Goal: Complete application form

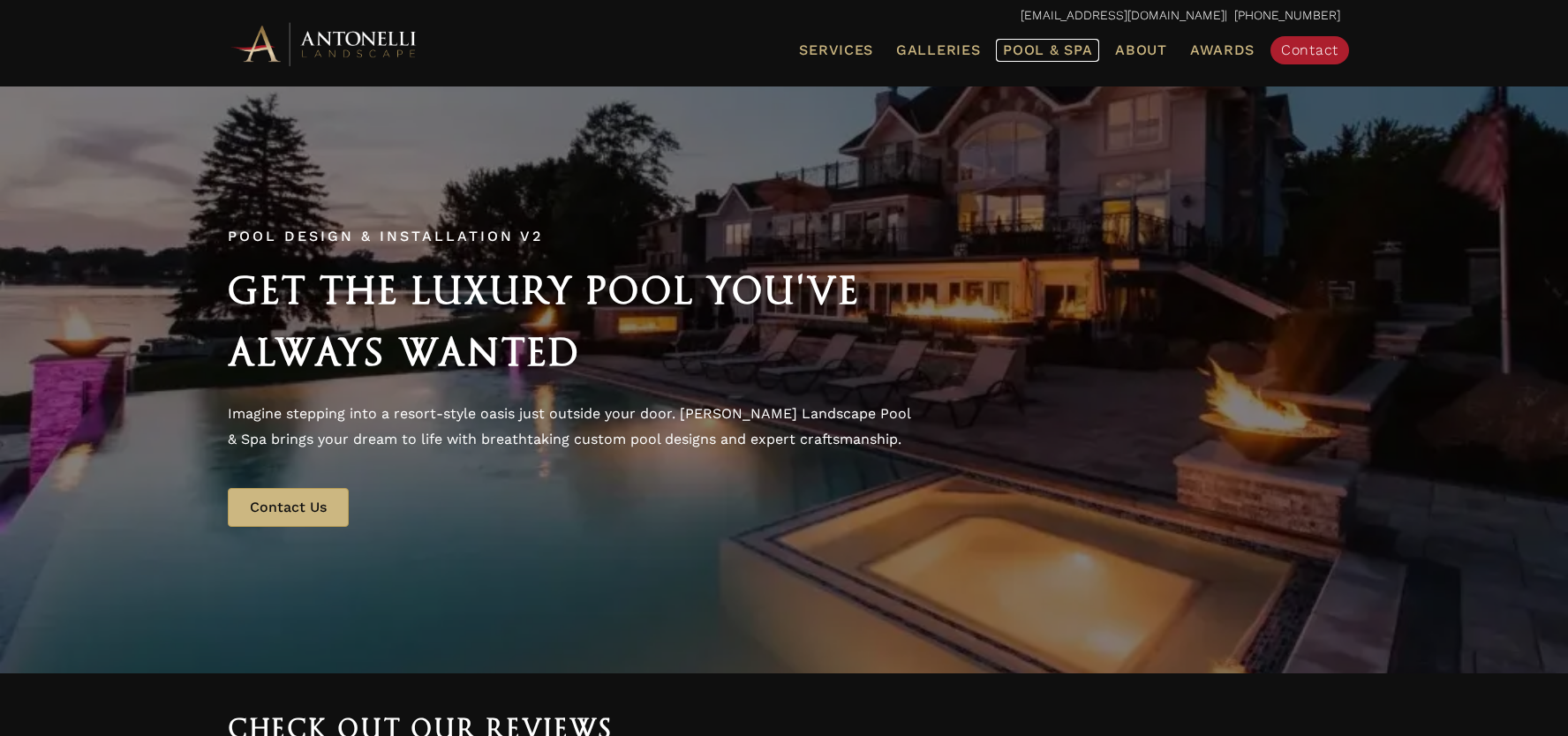
click at [1059, 56] on span "Pool & Spa" at bounding box center [1047, 49] width 89 height 16
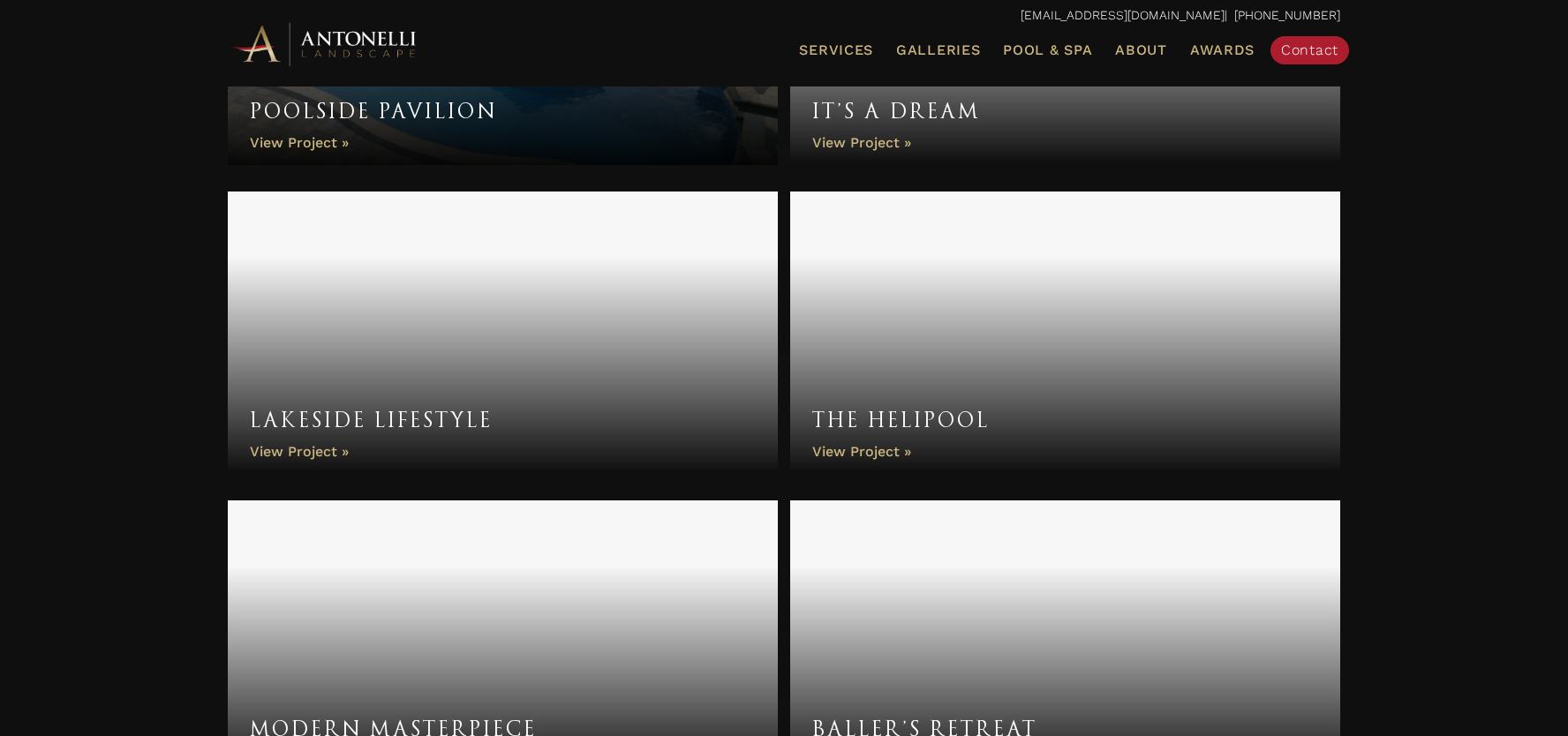
scroll to position [4243, 0]
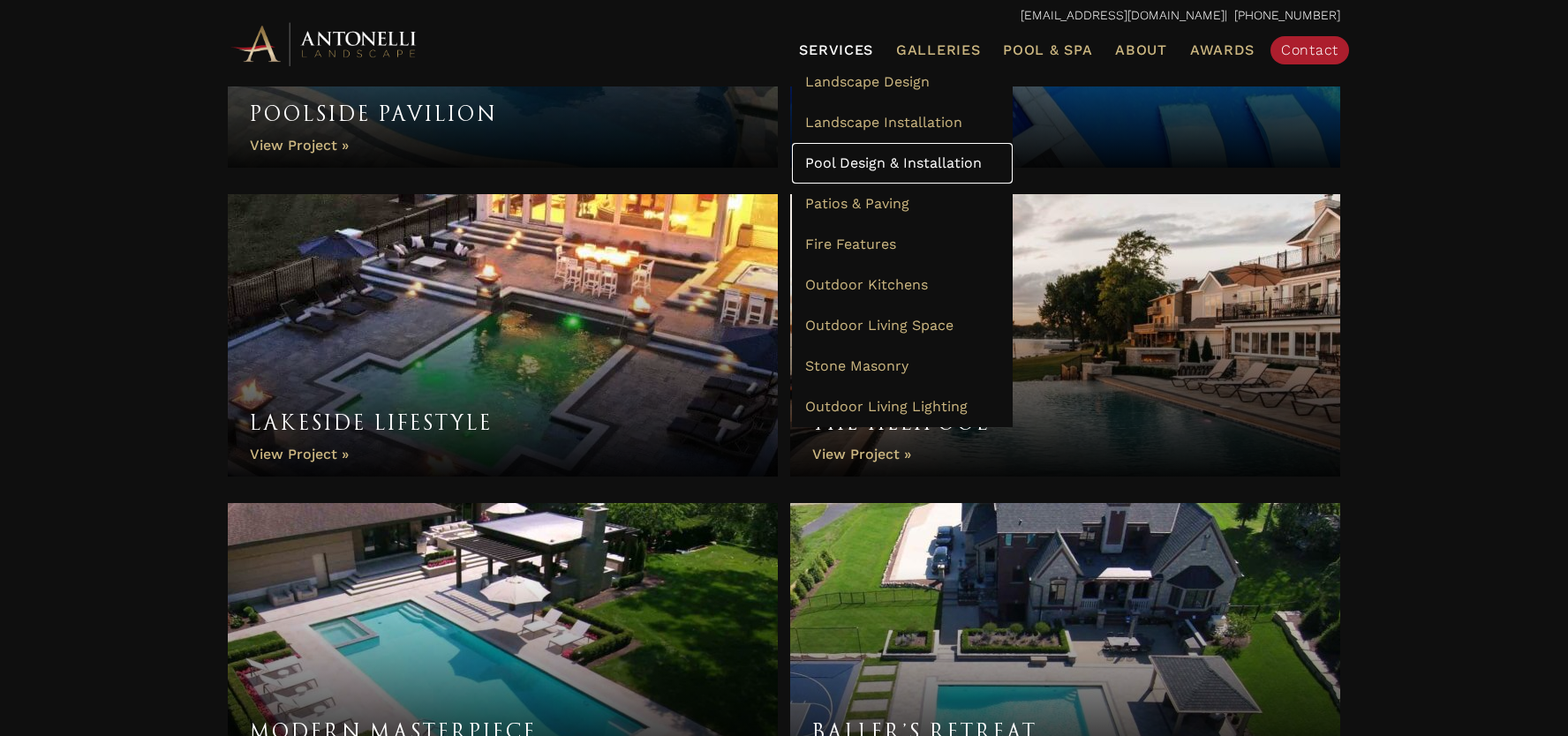
click at [853, 158] on span "Pool Design & Installation" at bounding box center [893, 163] width 177 height 16
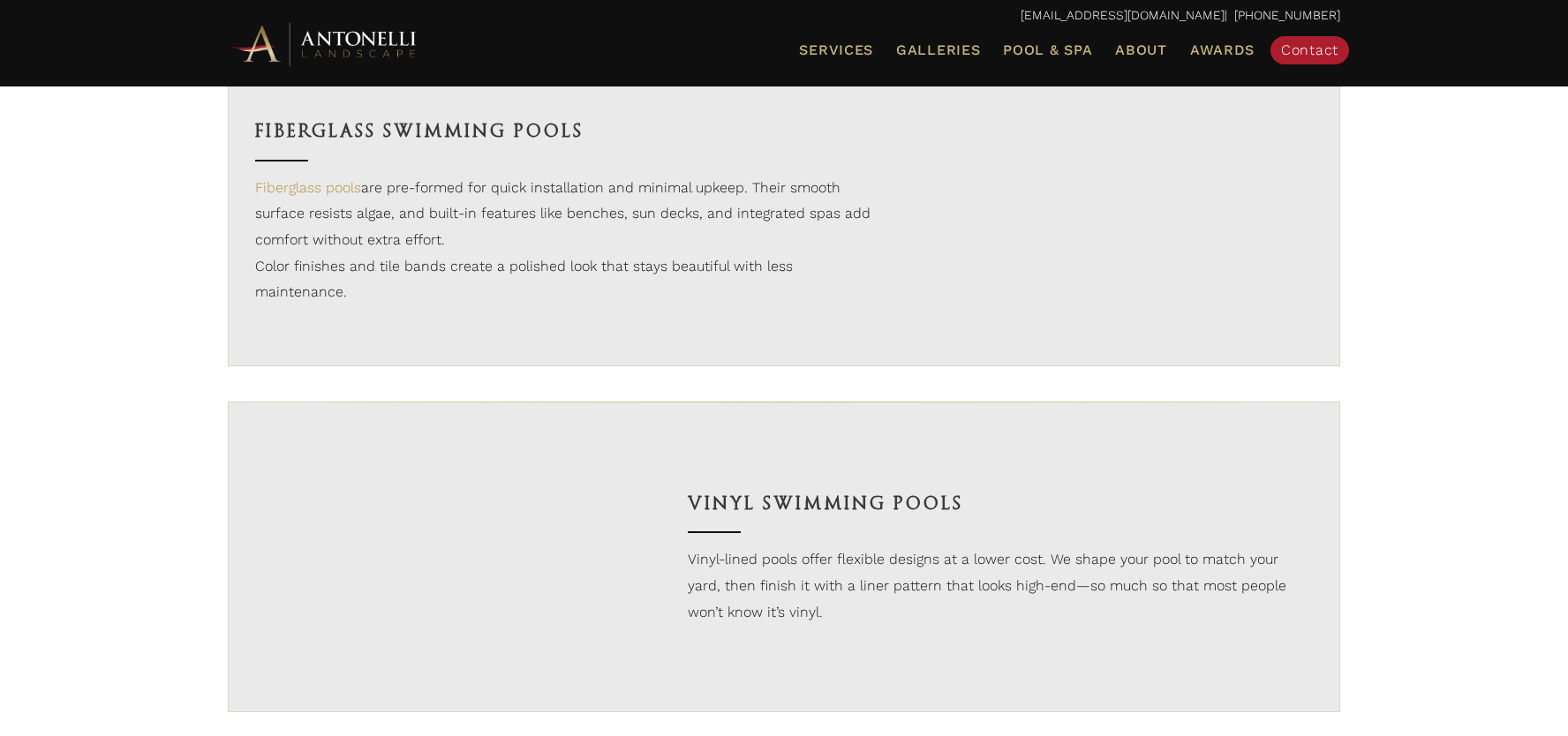
scroll to position [1641, 0]
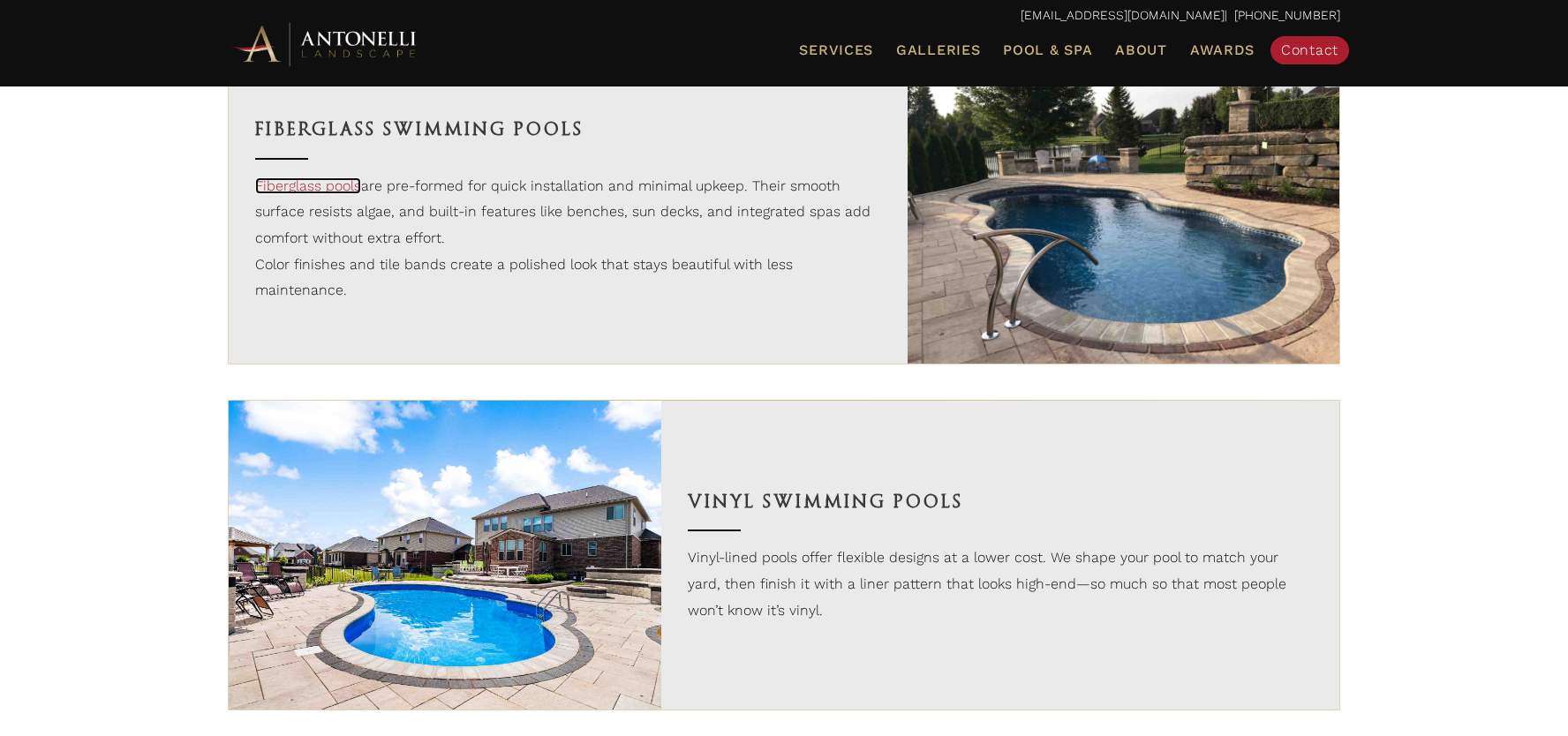
click at [329, 194] on link "Fiberglass pools" at bounding box center [309, 186] width 106 height 16
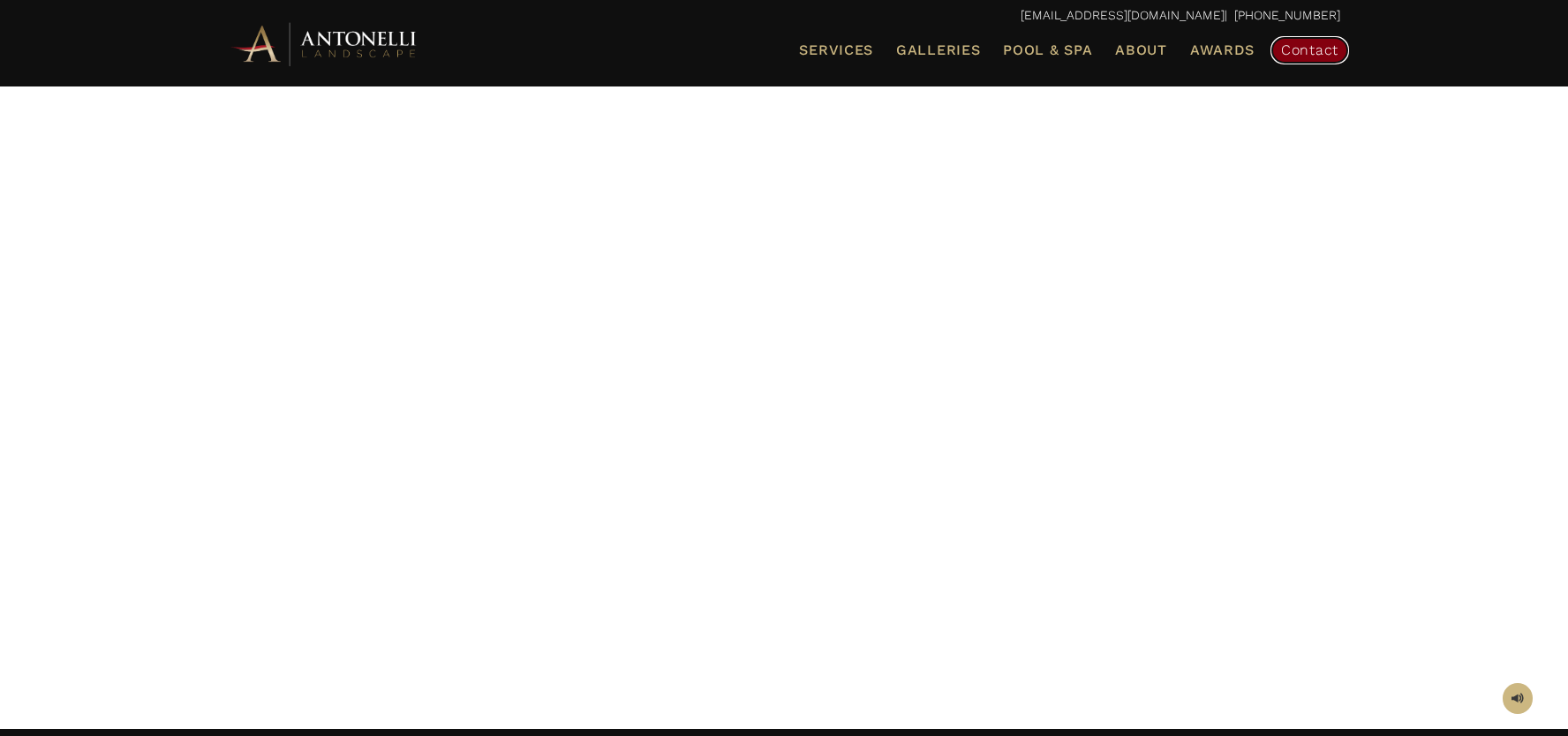
click at [1326, 45] on span "Contact" at bounding box center [1309, 49] width 58 height 16
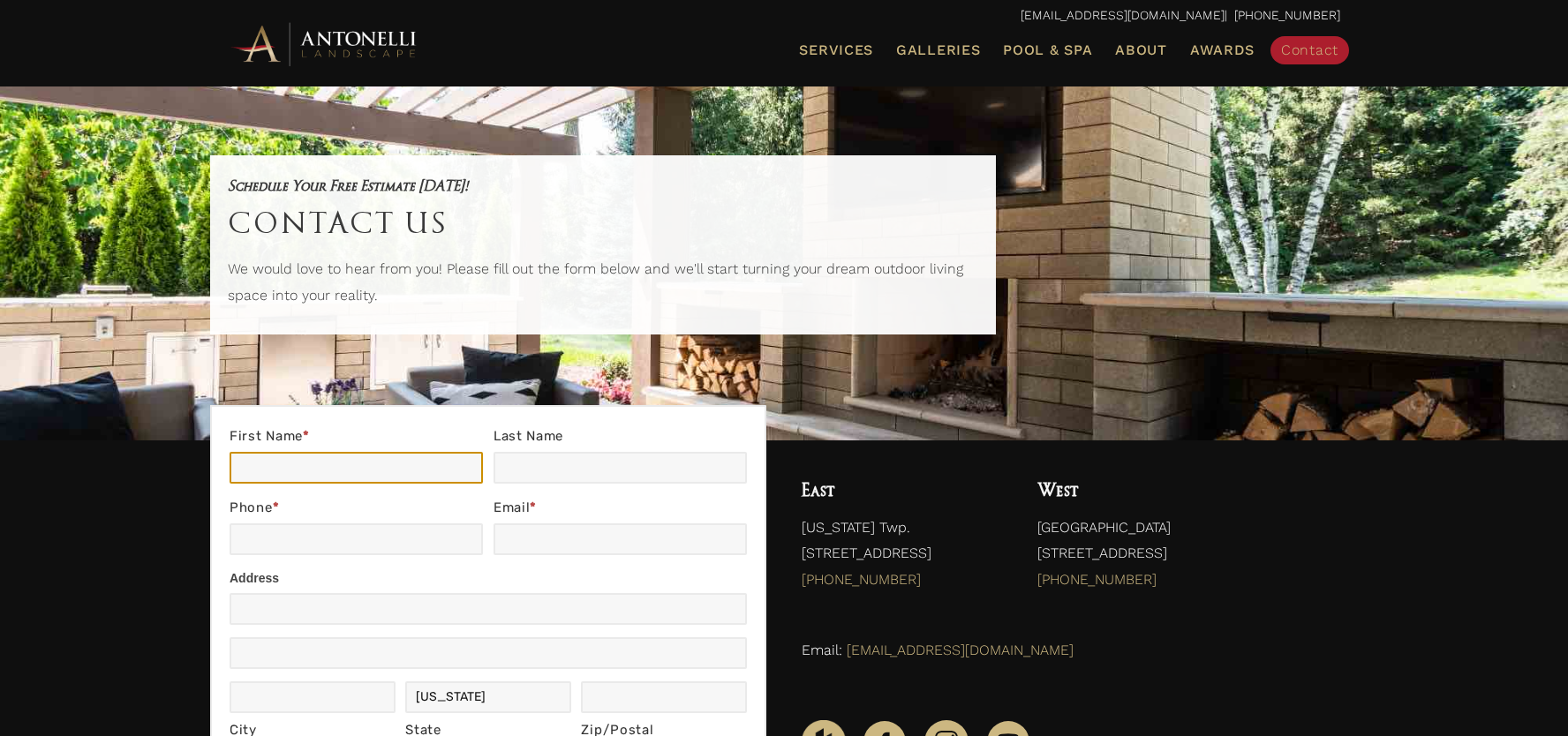
click at [387, 475] on input "First Name *" at bounding box center [356, 467] width 254 height 32
type input "Chelsea"
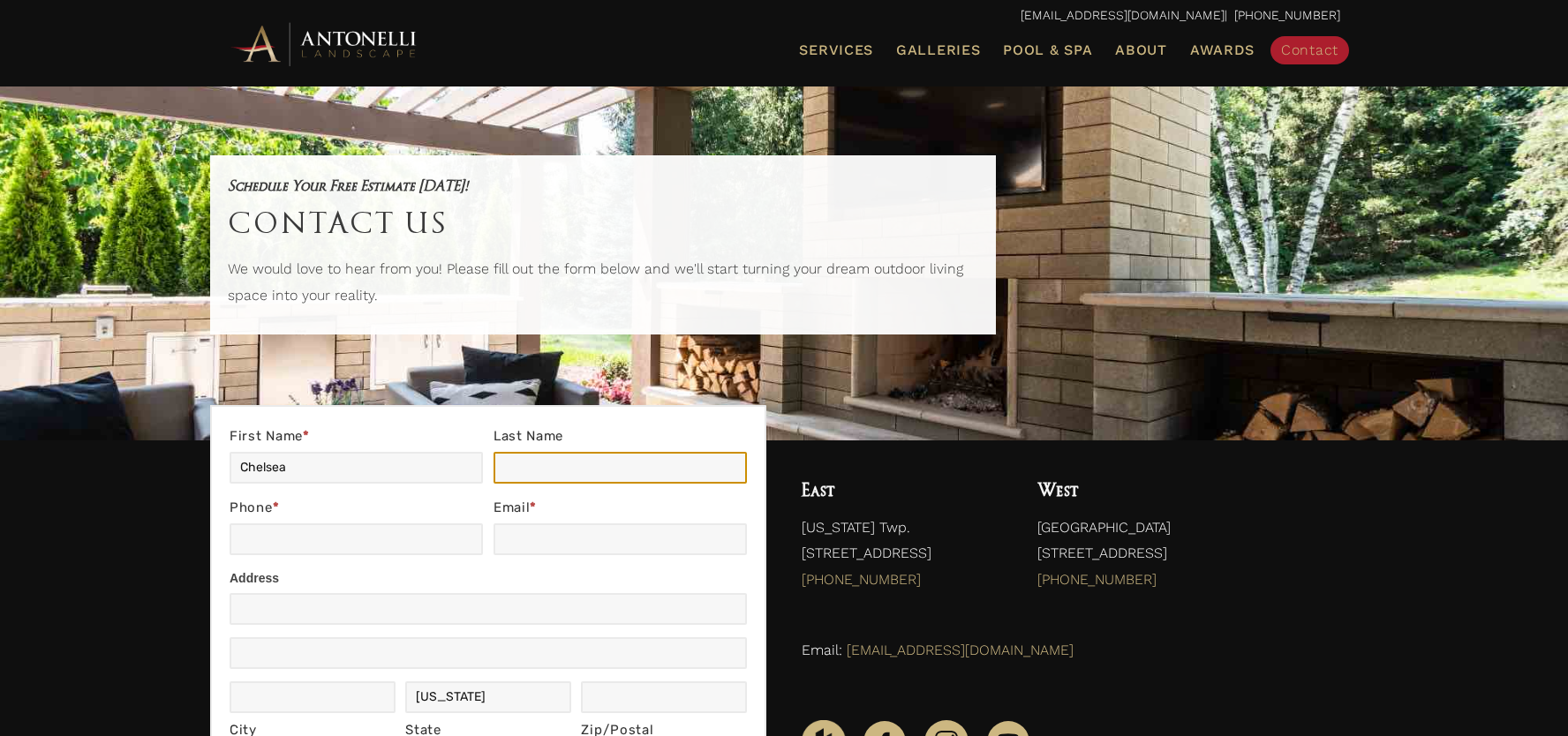
type input "Karolak"
type input "7346491525"
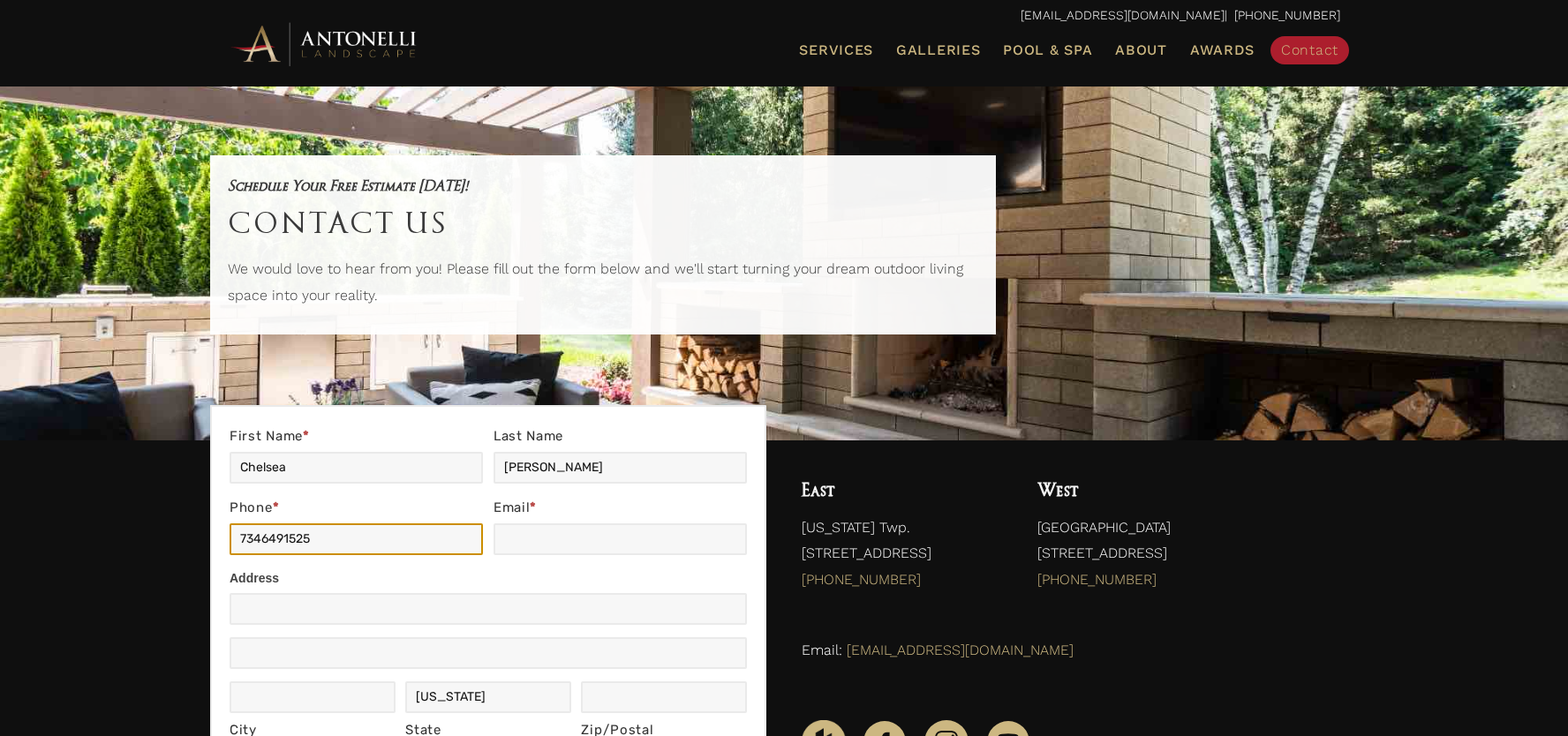
type input "crkarolak@gmail.com"
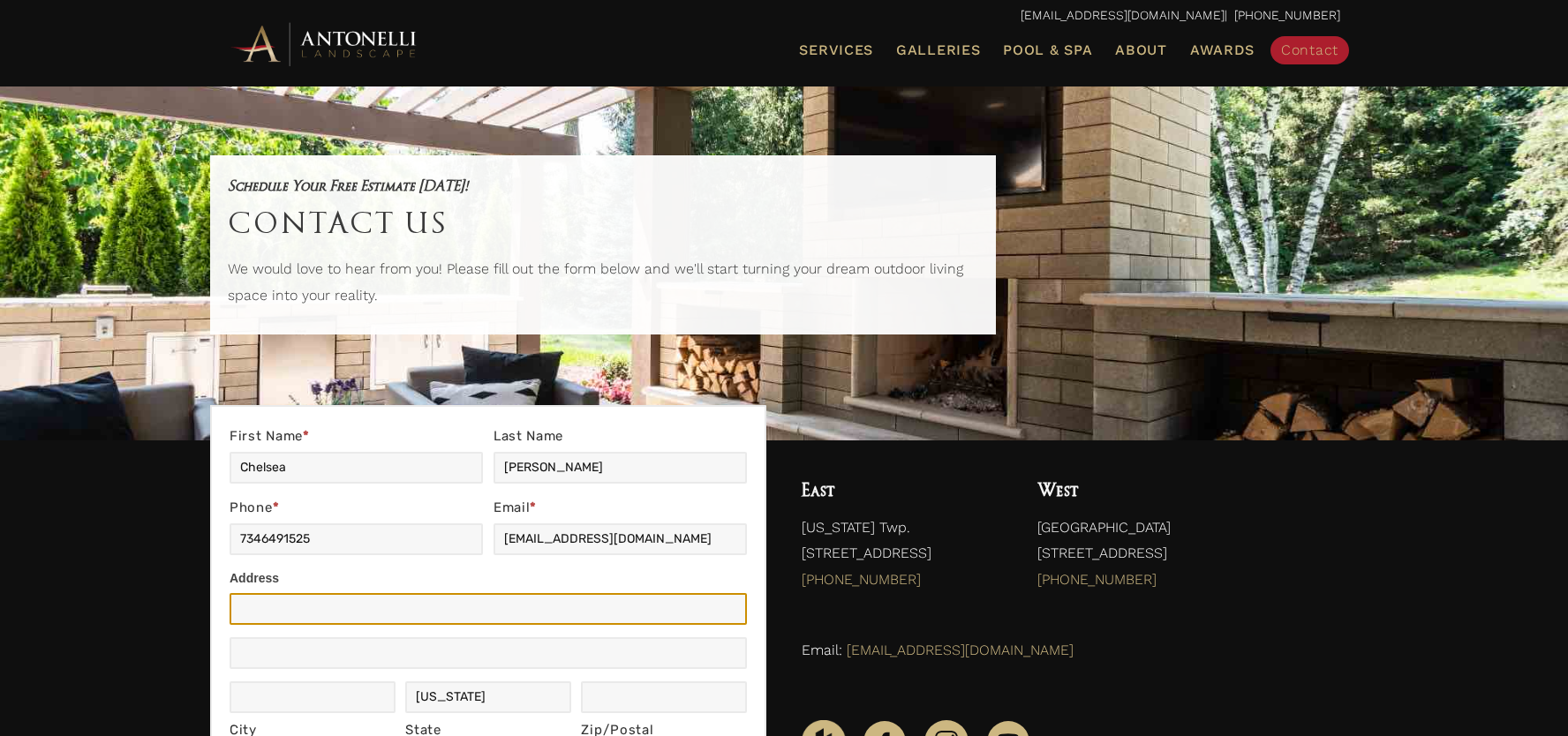
type input "50670 Mistwood Drive"
type input "Macomb Township, MI"
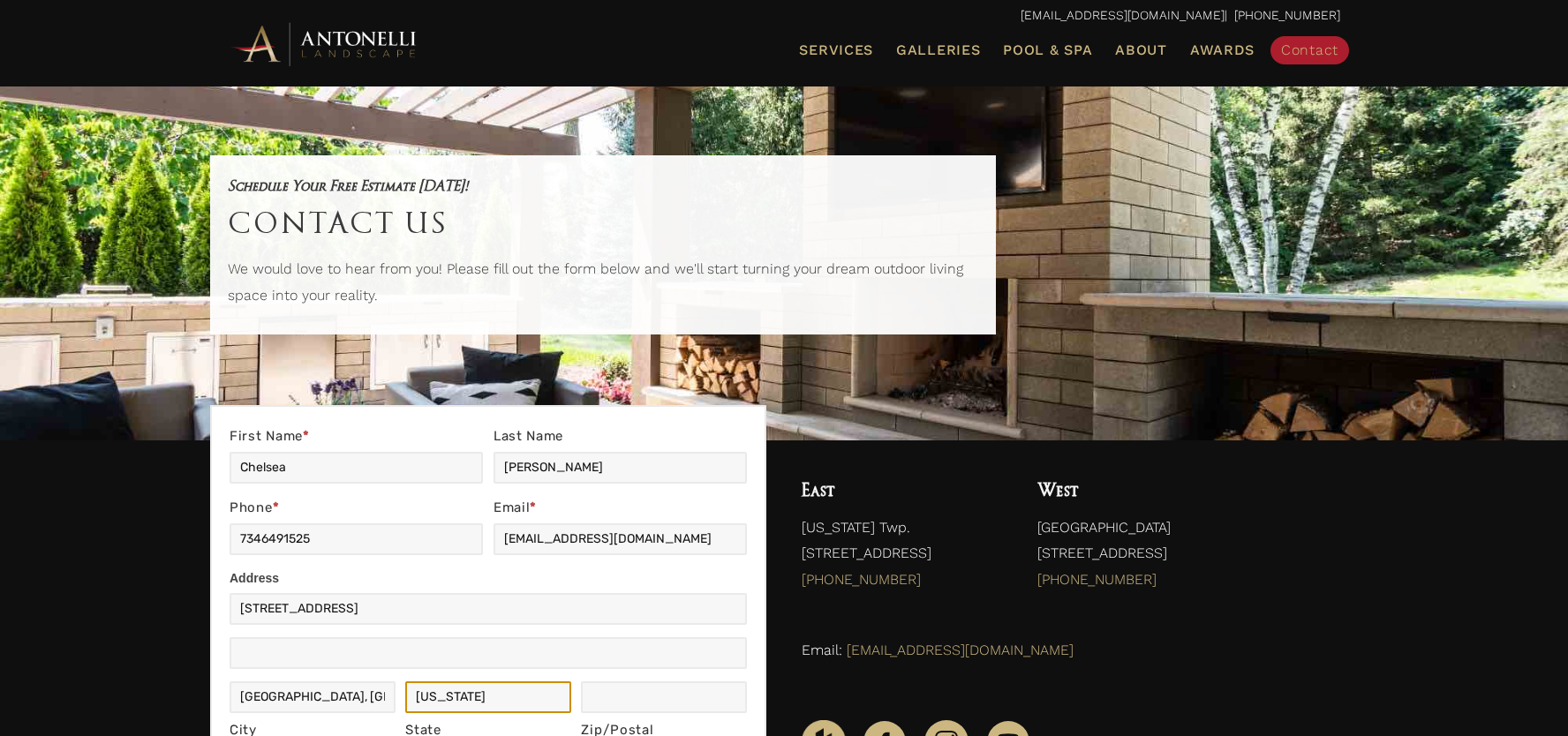
type input "MI"
type input "48042"
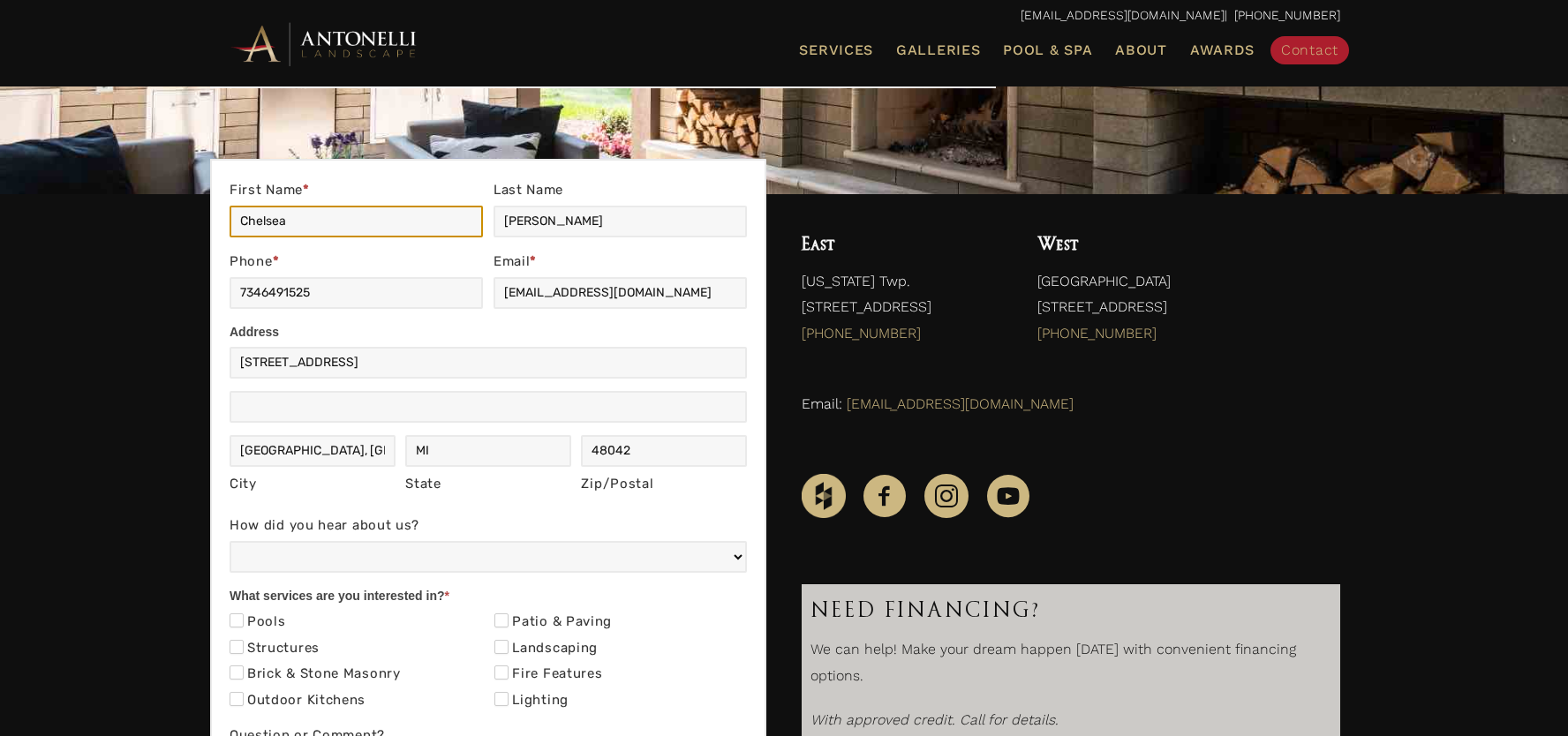
scroll to position [259, 0]
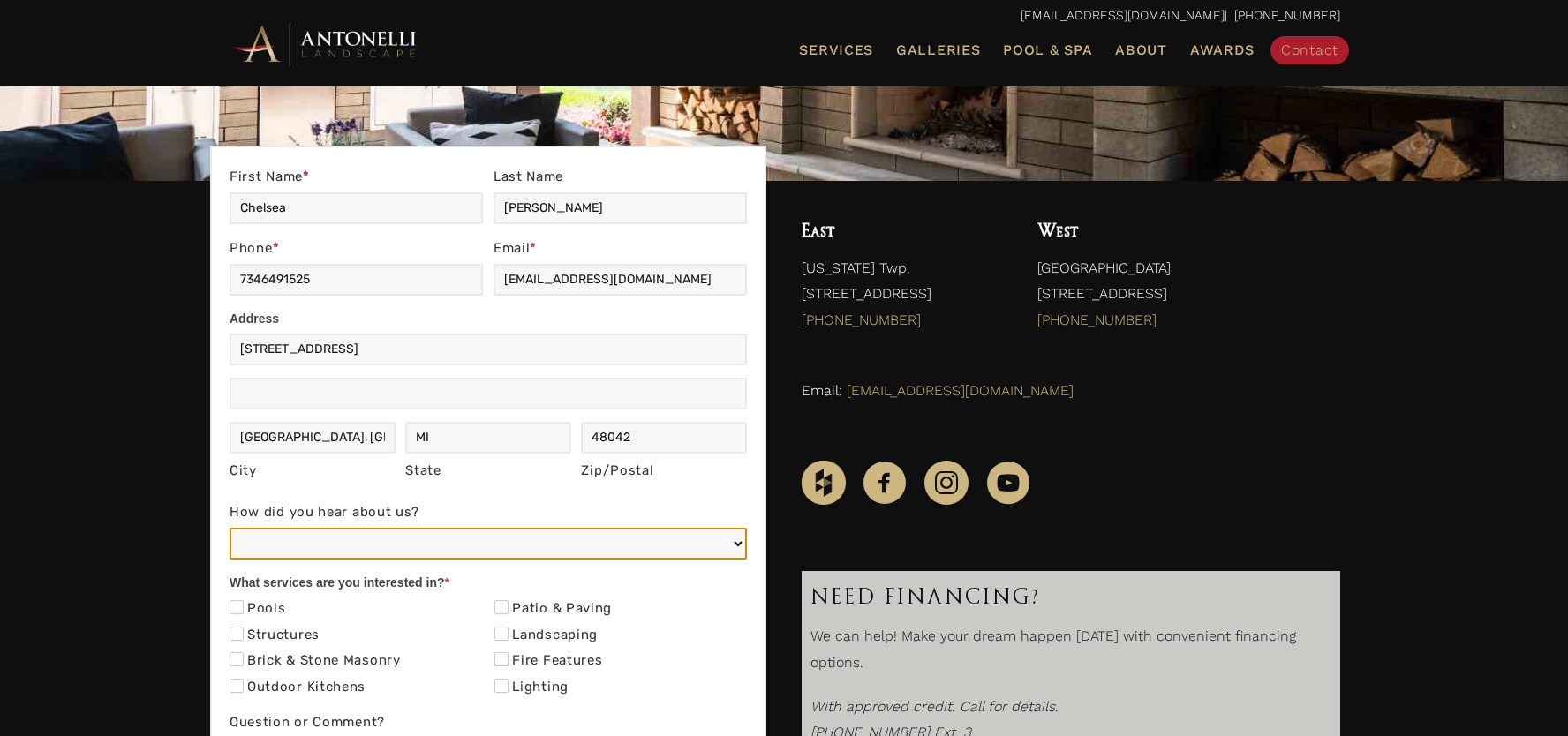
click at [456, 532] on select "Web/Google Search Social Media (e.g. Facebook, Instagram, LinkedIn) Referral (F…" at bounding box center [488, 543] width 517 height 32
select select "Web/Google Search"
click at [230, 527] on select "Web/Google Search Social Media (e.g. Facebook, Instagram, LinkedIn) Referral (F…" at bounding box center [488, 543] width 517 height 32
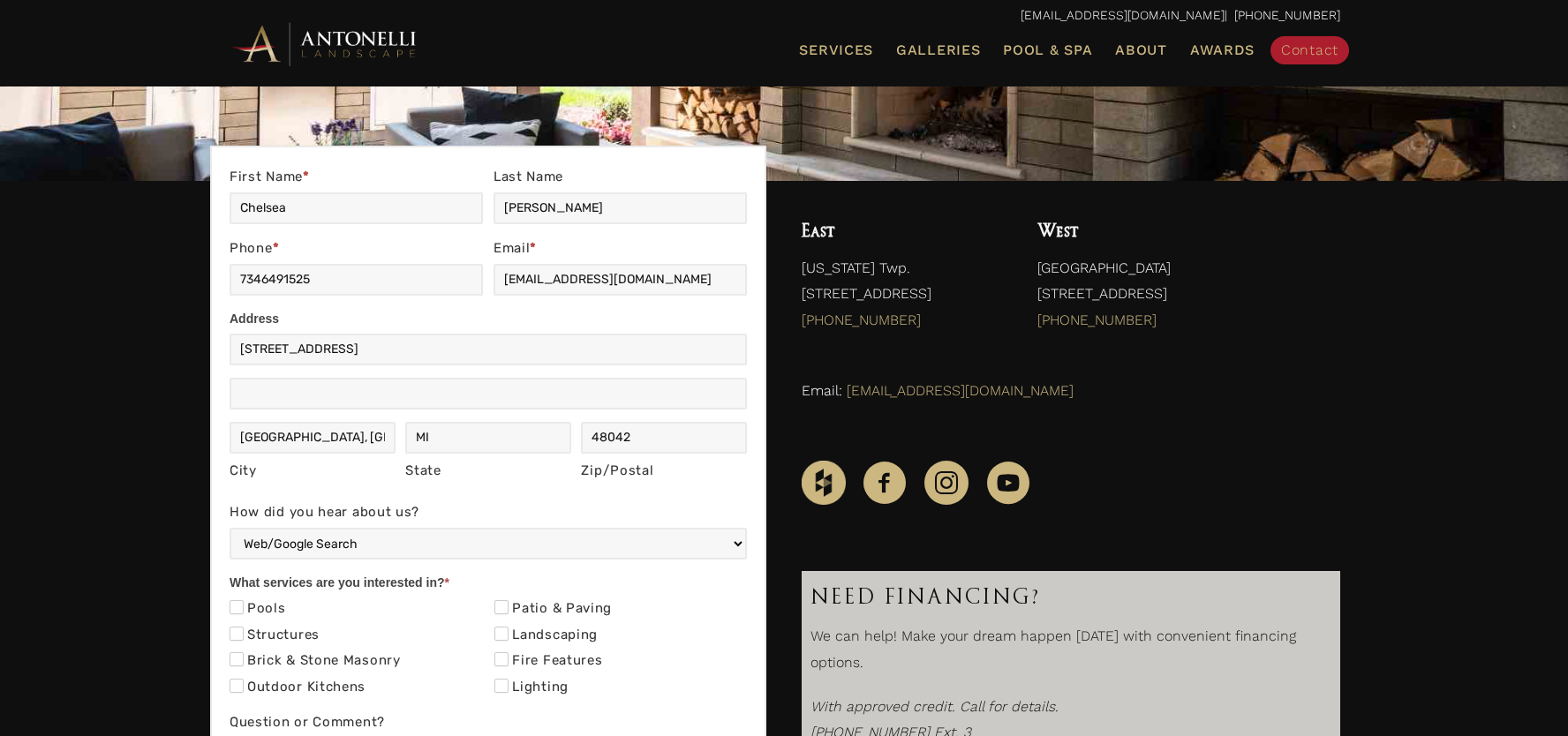
click at [261, 609] on label "Pools" at bounding box center [258, 608] width 57 height 17
click at [244, 609] on input "Pools" at bounding box center [236, 606] width 14 height 14
checkbox input "true"
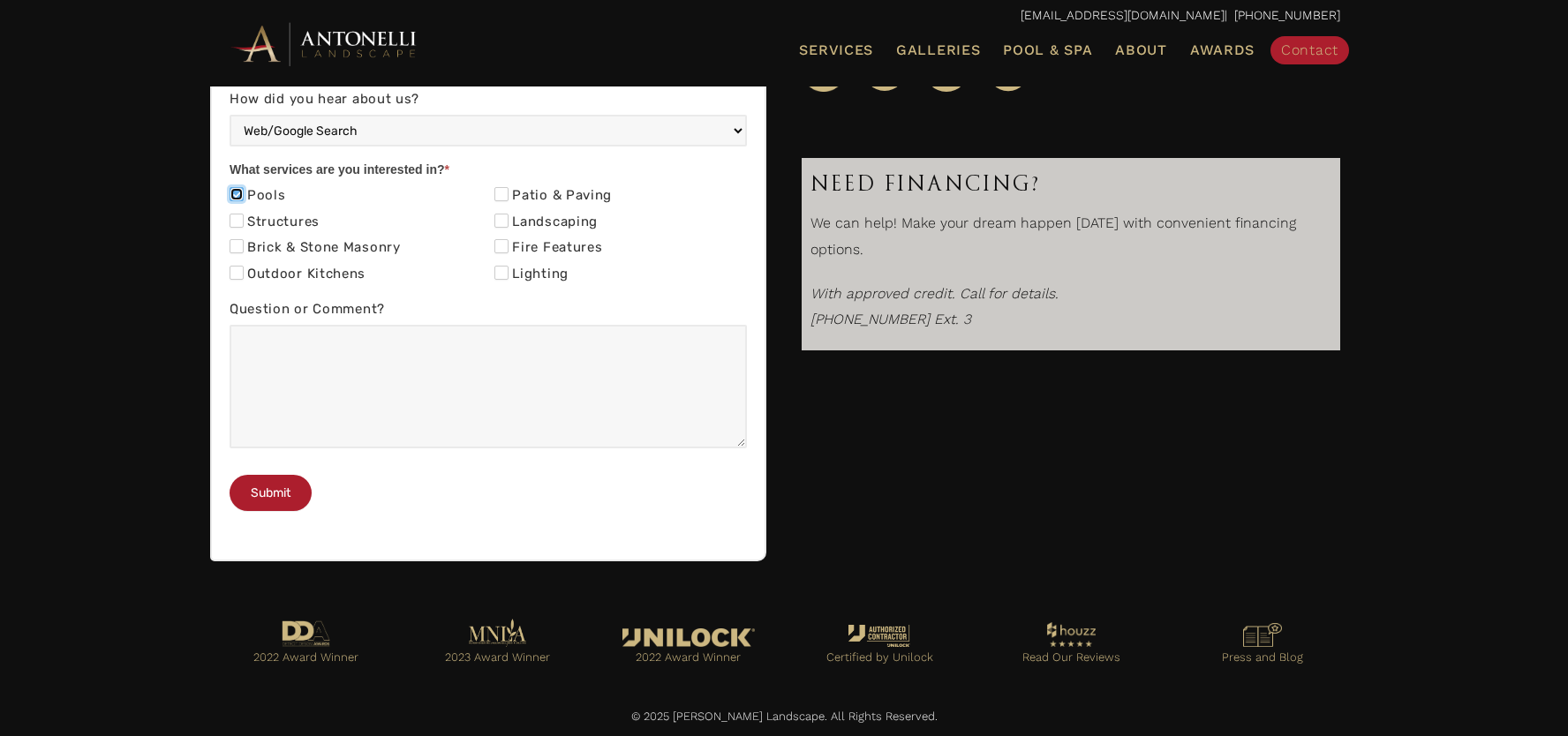
scroll to position [738, 0]
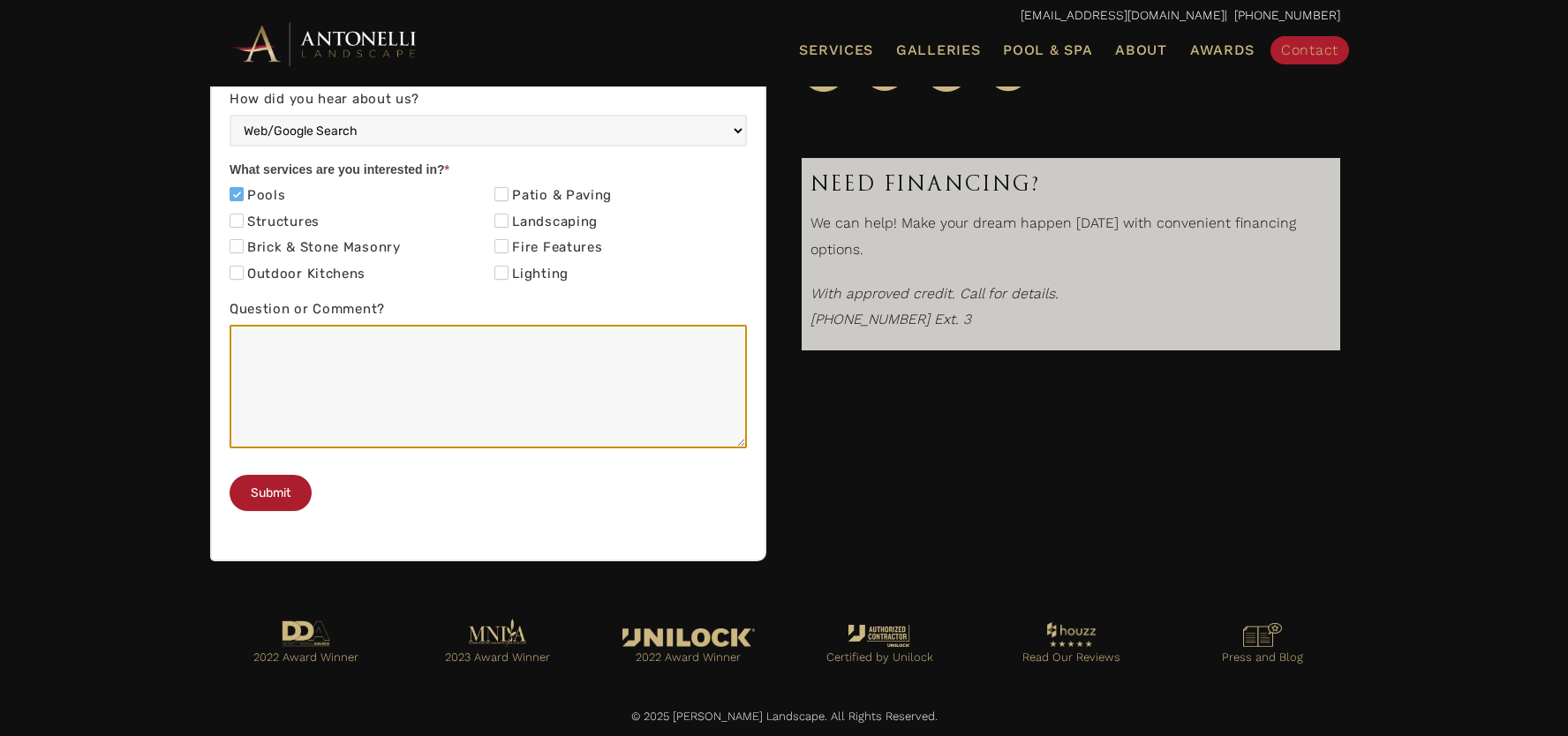
drag, startPoint x: 346, startPoint y: 318, endPoint x: 346, endPoint y: 305, distance: 13.0
click at [346, 325] on textarea "Question or Comment?" at bounding box center [488, 386] width 517 height 124
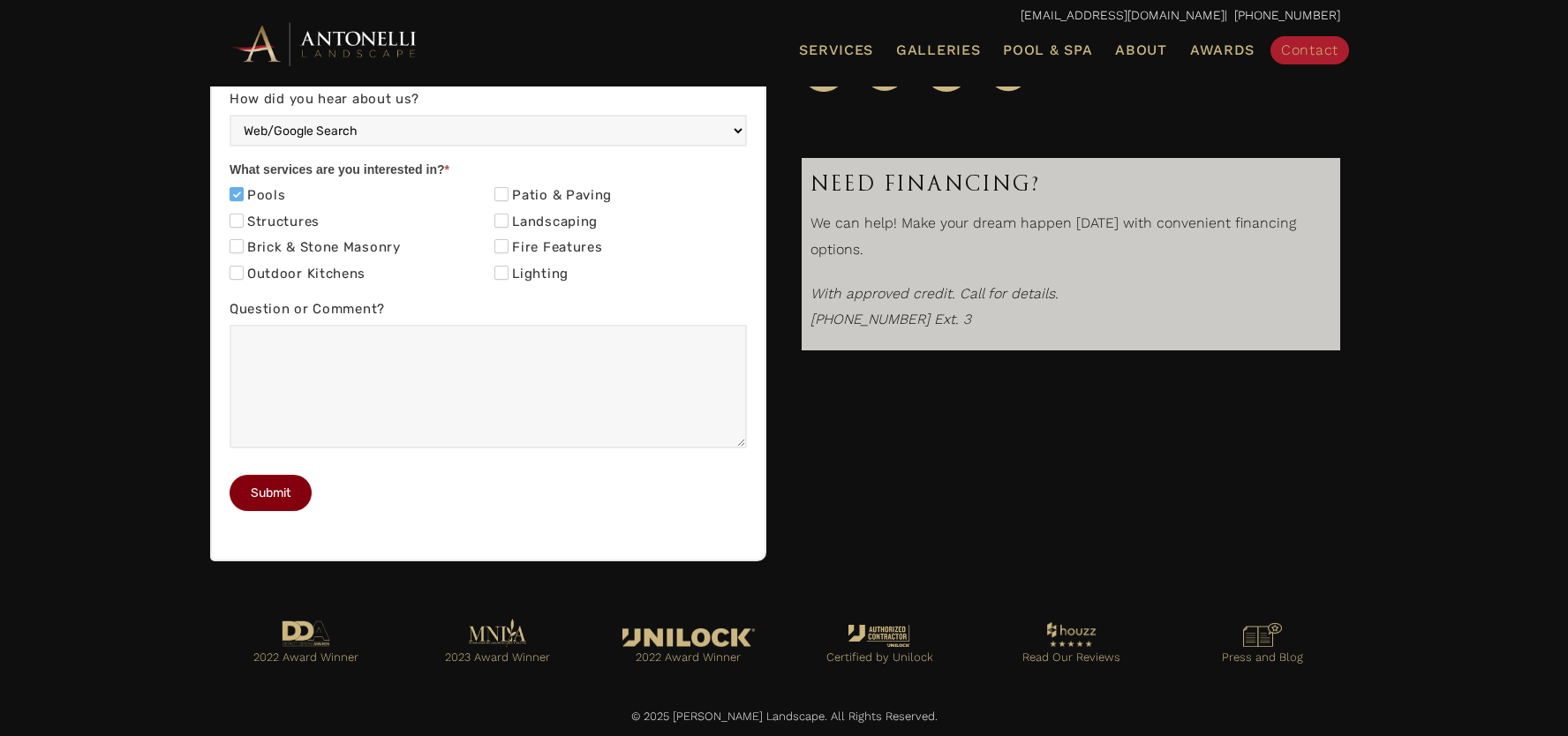
click at [278, 490] on button "Submit" at bounding box center [271, 493] width 82 height 37
